Goal: Find contact information: Find contact information

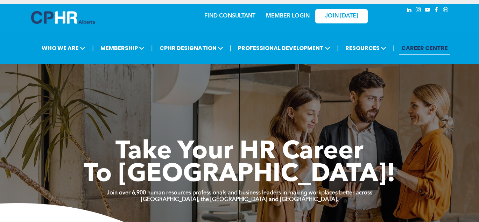
scroll to position [38, 0]
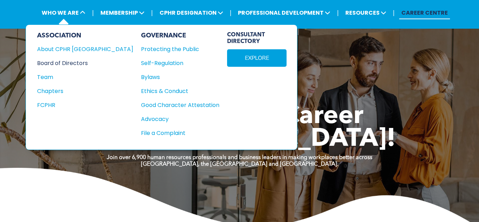
click at [53, 64] on div "Board of Directors" at bounding box center [80, 63] width 87 height 9
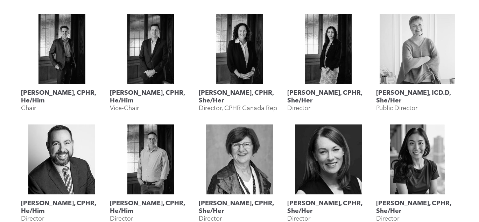
scroll to position [318, 0]
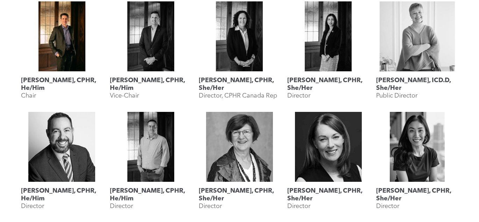
click at [52, 81] on h3 "[PERSON_NAME], CPHR, He/Him" at bounding box center [62, 84] width 82 height 15
click at [52, 80] on h3 "[PERSON_NAME], CPHR, He/Him" at bounding box center [62, 84] width 82 height 15
click at [29, 86] on h3 "[PERSON_NAME], CPHR, He/Him" at bounding box center [62, 84] width 82 height 15
click at [34, 78] on h3 "[PERSON_NAME], CPHR, He/Him" at bounding box center [62, 84] width 82 height 15
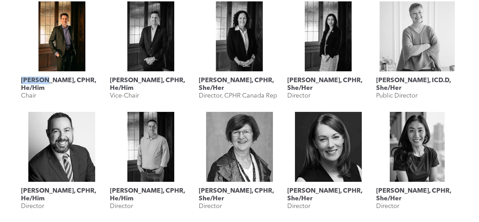
click at [75, 20] on link "Geordie MacPherson, CPHR, He/Him" at bounding box center [62, 36] width 82 height 70
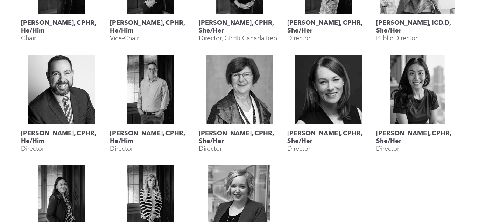
scroll to position [761, 0]
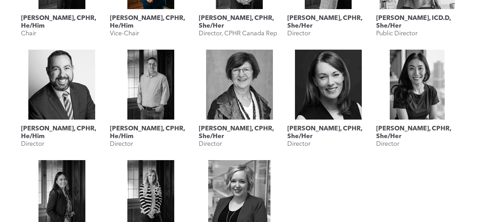
click at [153, 15] on h3 "[PERSON_NAME], CPHR, He/Him" at bounding box center [151, 21] width 82 height 15
click at [146, 18] on h3 "[PERSON_NAME], CPHR, He/Him" at bounding box center [151, 21] width 82 height 15
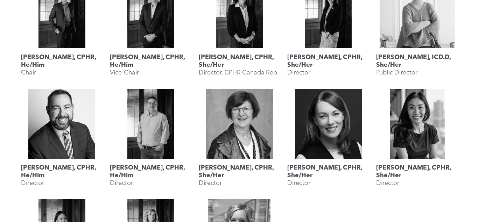
scroll to position [724, 0]
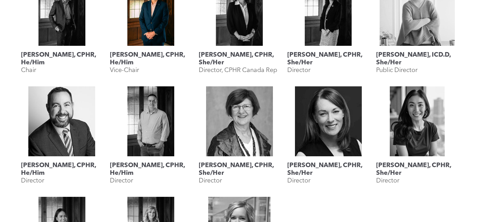
click at [125, 53] on h3 "Jesse Grieder, CPHR, He/Him" at bounding box center [151, 58] width 82 height 15
click at [150, 12] on link at bounding box center [151, 11] width 82 height 70
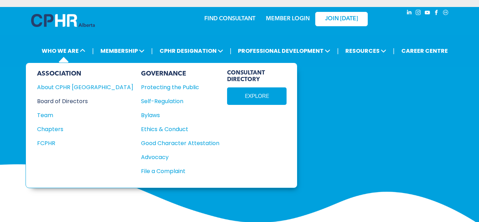
click at [53, 101] on div "Board of Directors" at bounding box center [80, 101] width 87 height 9
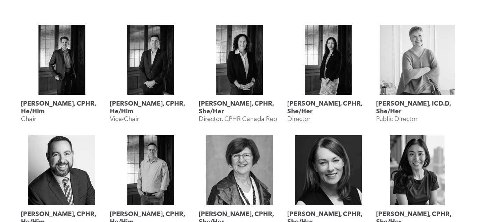
scroll to position [290, 0]
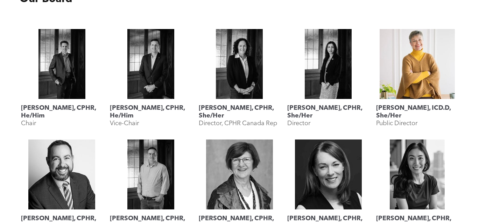
click at [415, 70] on link "Lyn Brown, ICD.D, She/Her" at bounding box center [417, 64] width 82 height 70
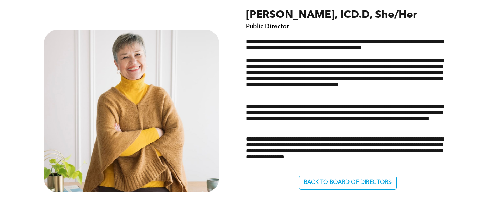
scroll to position [338, 0]
